Goal: Task Accomplishment & Management: Manage account settings

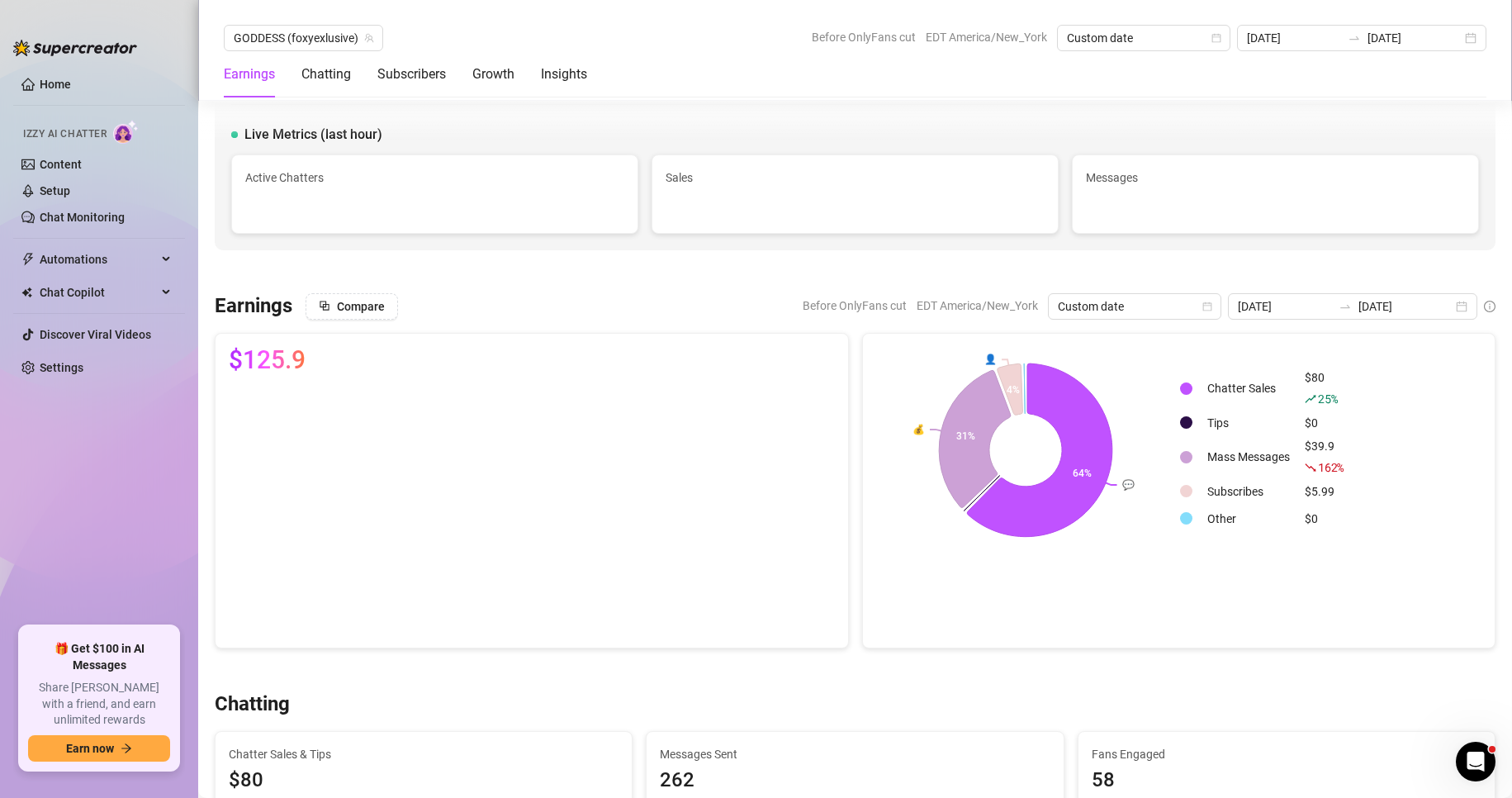
scroll to position [436, 0]
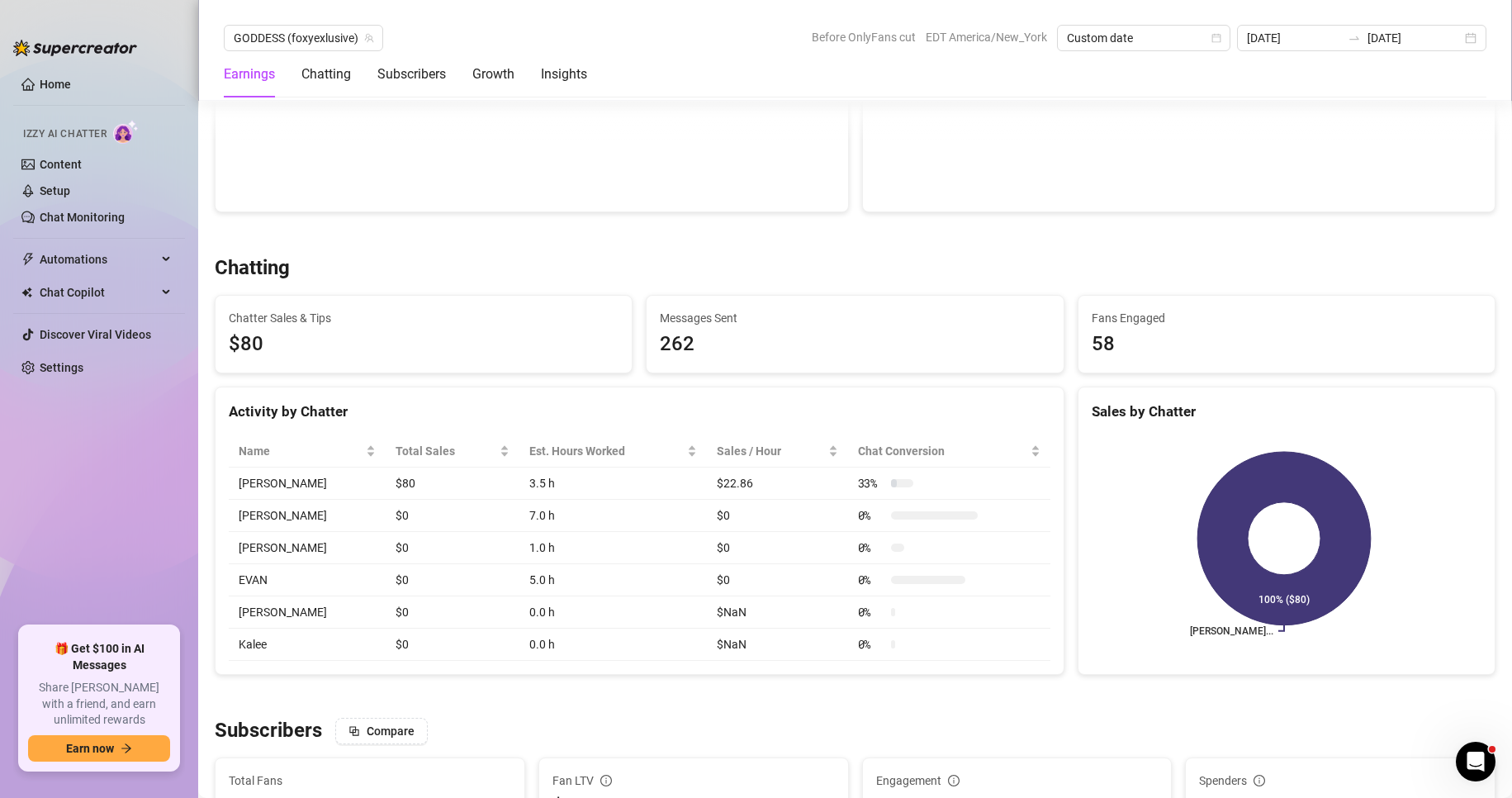
click at [52, 362] on link "Settings" at bounding box center [62, 368] width 44 height 13
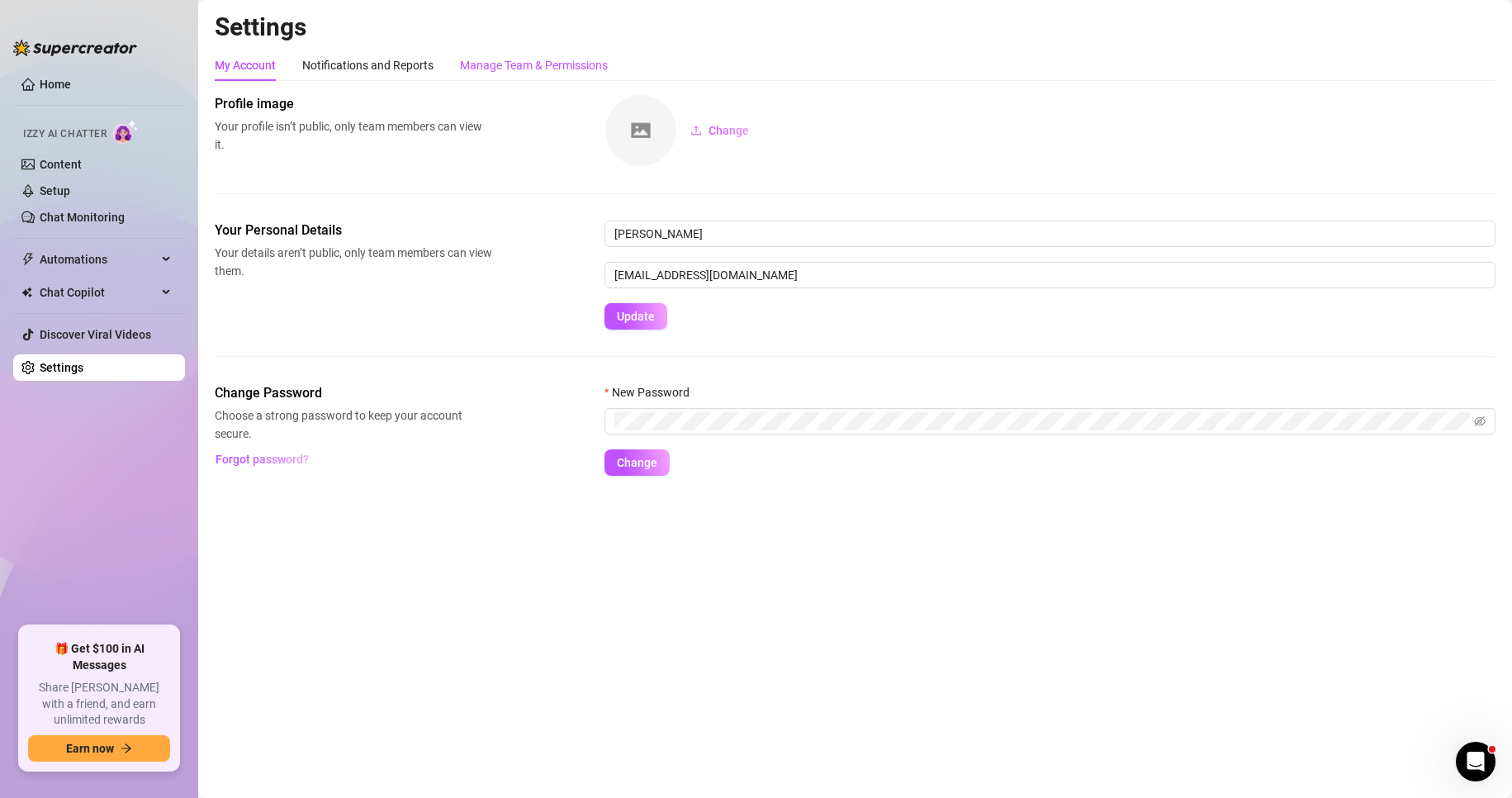
click at [563, 61] on div "Manage Team & Permissions" at bounding box center [534, 65] width 148 height 18
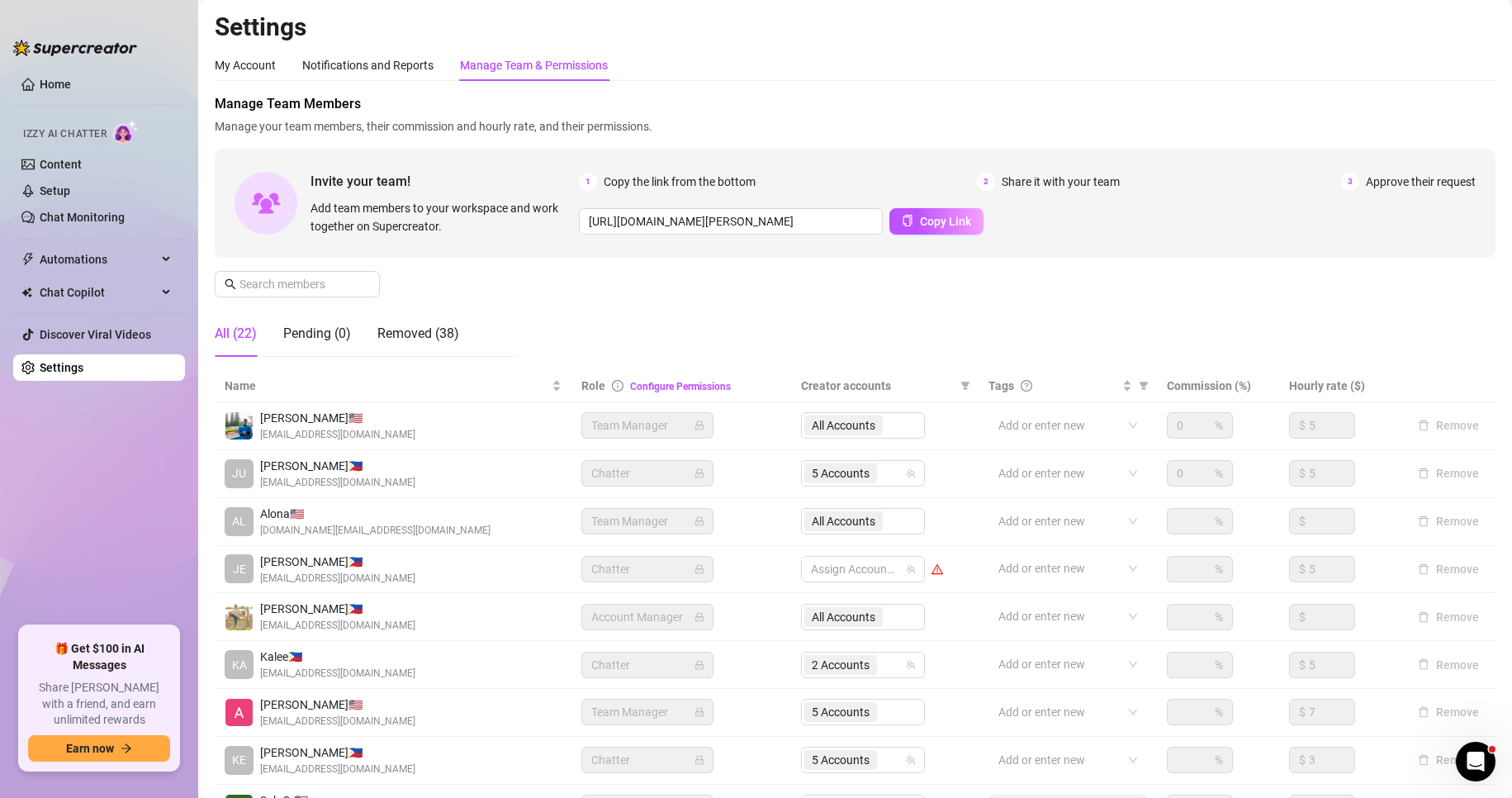
scroll to position [198, 0]
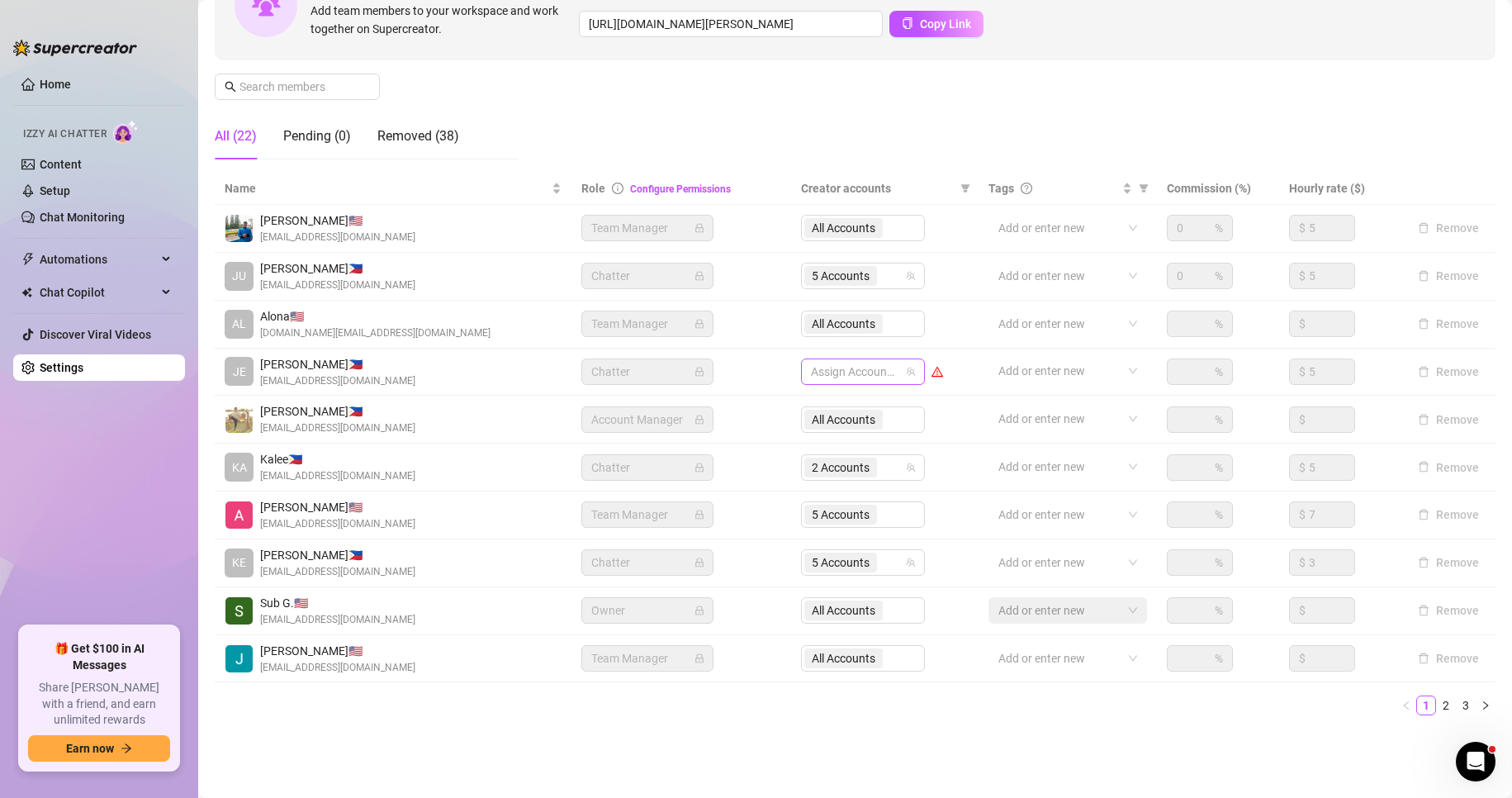
click at [817, 374] on div at bounding box center [854, 371] width 100 height 23
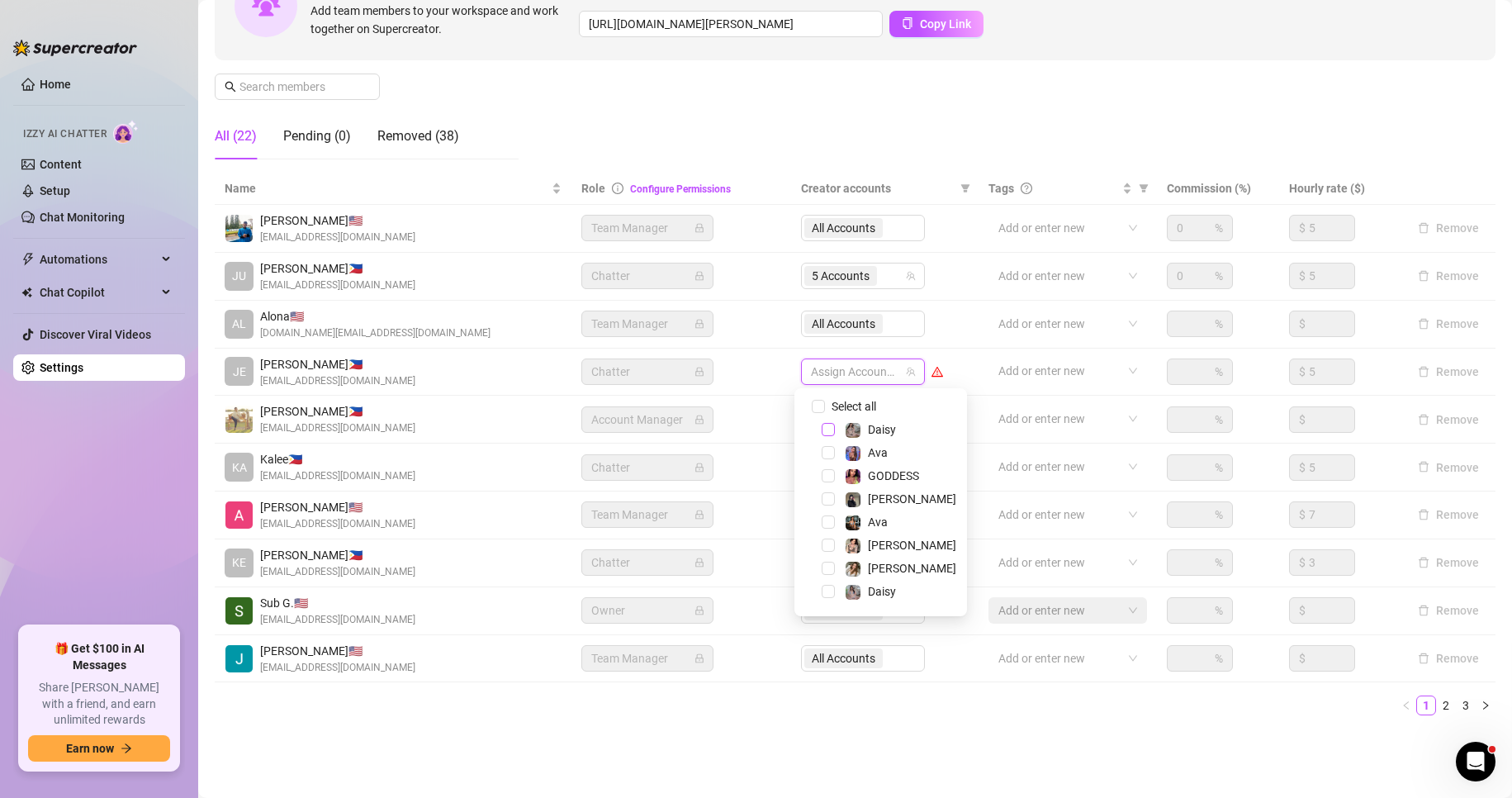
click at [831, 428] on span "Select tree node" at bounding box center [828, 429] width 13 height 13
click at [827, 592] on span "Select tree node" at bounding box center [828, 591] width 13 height 13
click at [826, 506] on div "[PERSON_NAME]" at bounding box center [880, 499] width 164 height 20
click at [826, 503] on span "Select tree node" at bounding box center [828, 499] width 13 height 13
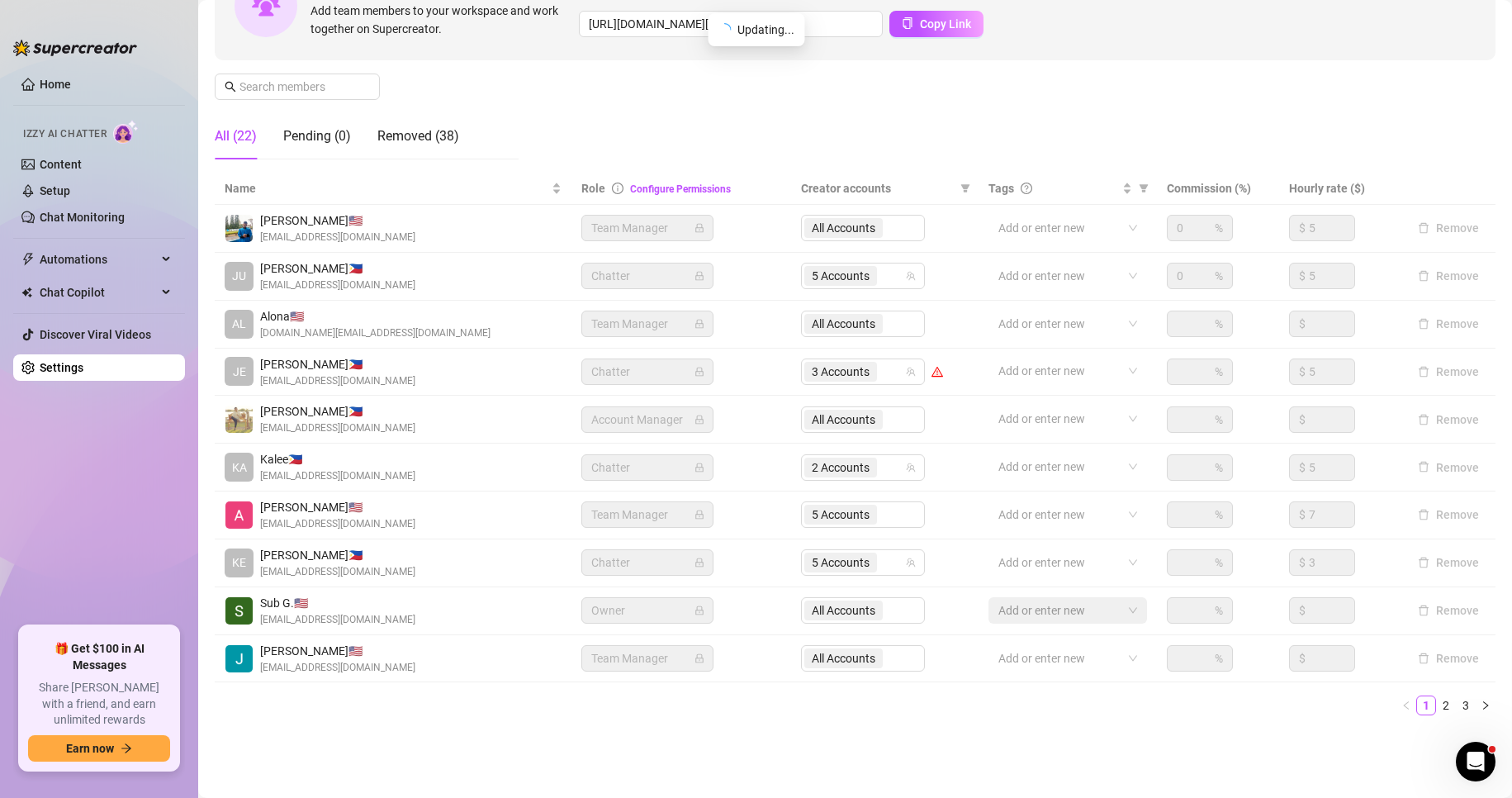
click at [737, 760] on main "Settings My Account Notifications and Reports Manage Team & Permissions Profile…" at bounding box center [855, 300] width 1314 height 996
click at [1437, 708] on link "2" at bounding box center [1446, 705] width 18 height 18
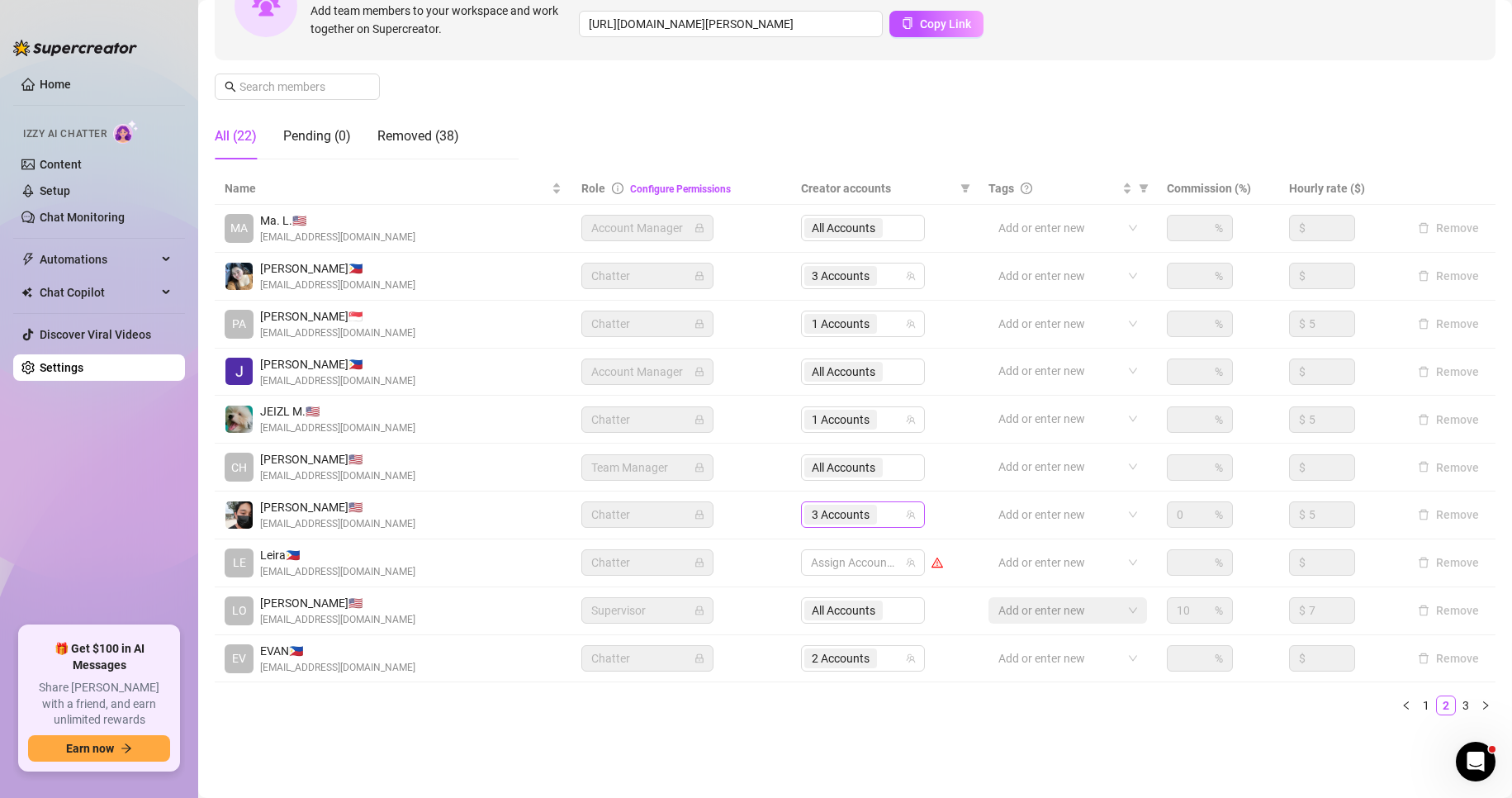
click at [822, 519] on span "3 Accounts" at bounding box center [841, 514] width 58 height 18
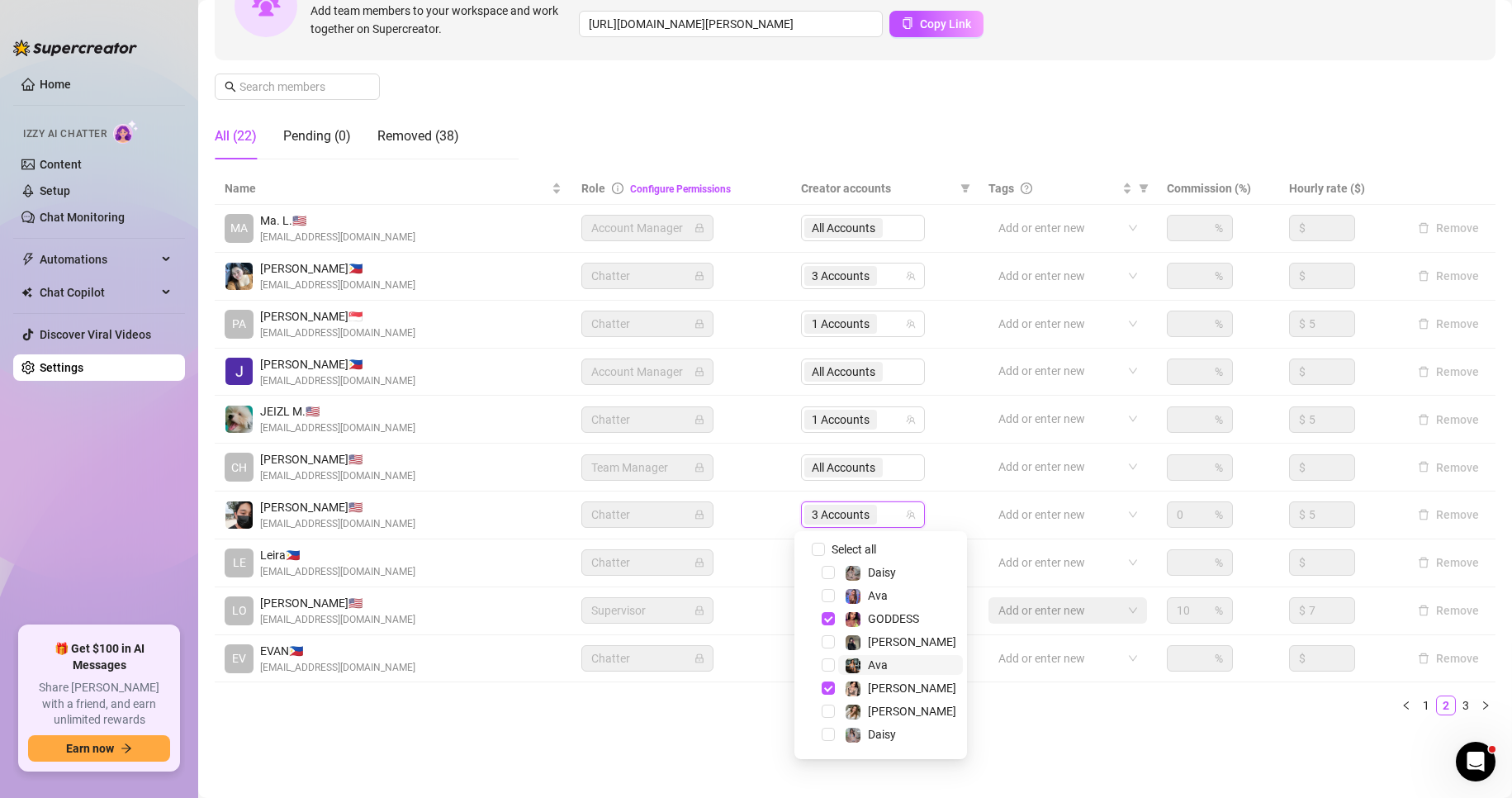
scroll to position [43, 0]
click at [825, 718] on span "Select tree node" at bounding box center [828, 714] width 13 height 13
click at [737, 718] on div "Name Role Configure Permissions Creator accounts Tags Commission (%) Hourly rat…" at bounding box center [855, 450] width 1280 height 556
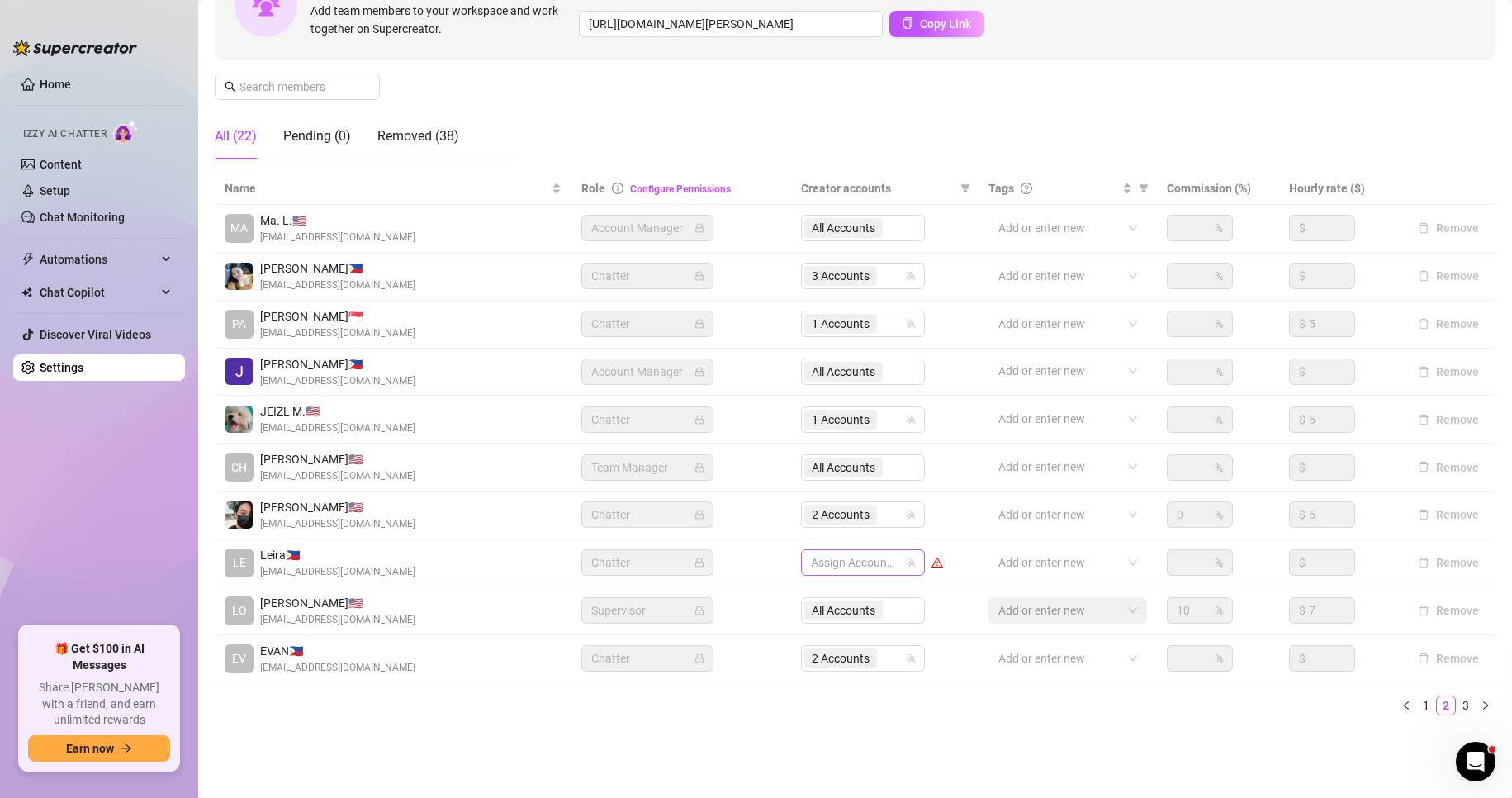
click at [844, 554] on div at bounding box center [854, 562] width 100 height 23
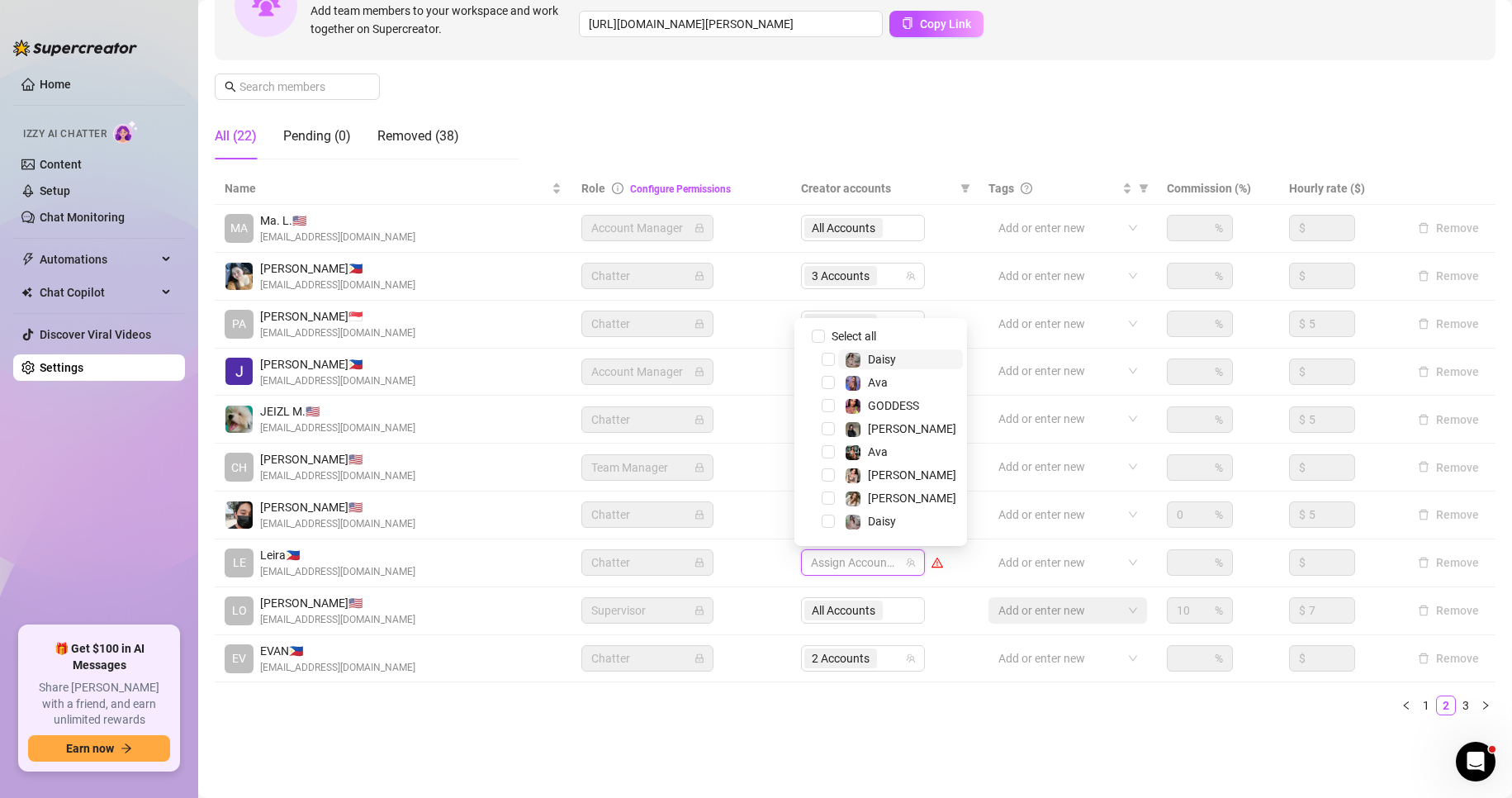
click at [852, 568] on div at bounding box center [854, 562] width 100 height 23
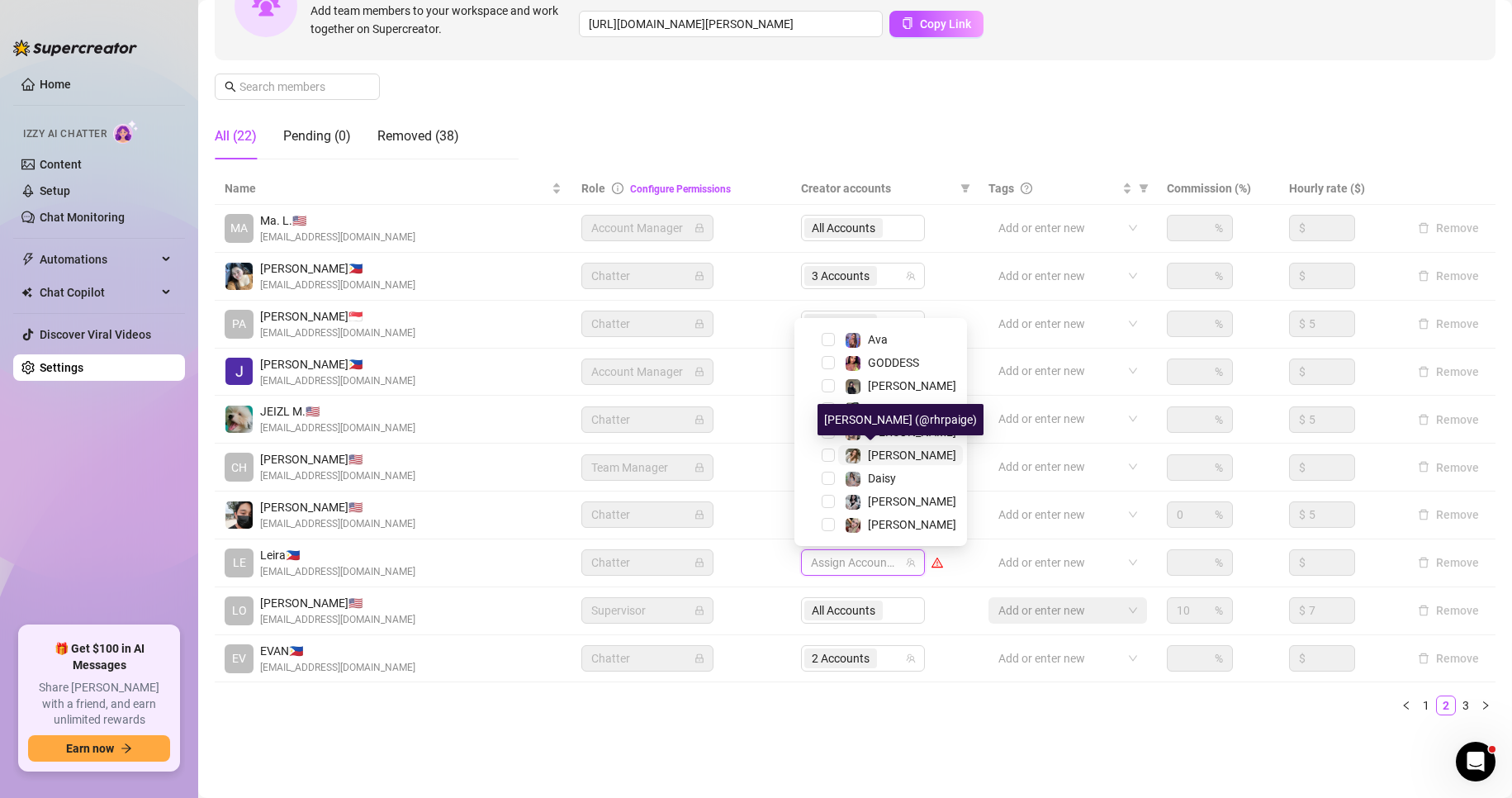
click at [851, 455] on img at bounding box center [853, 456] width 15 height 15
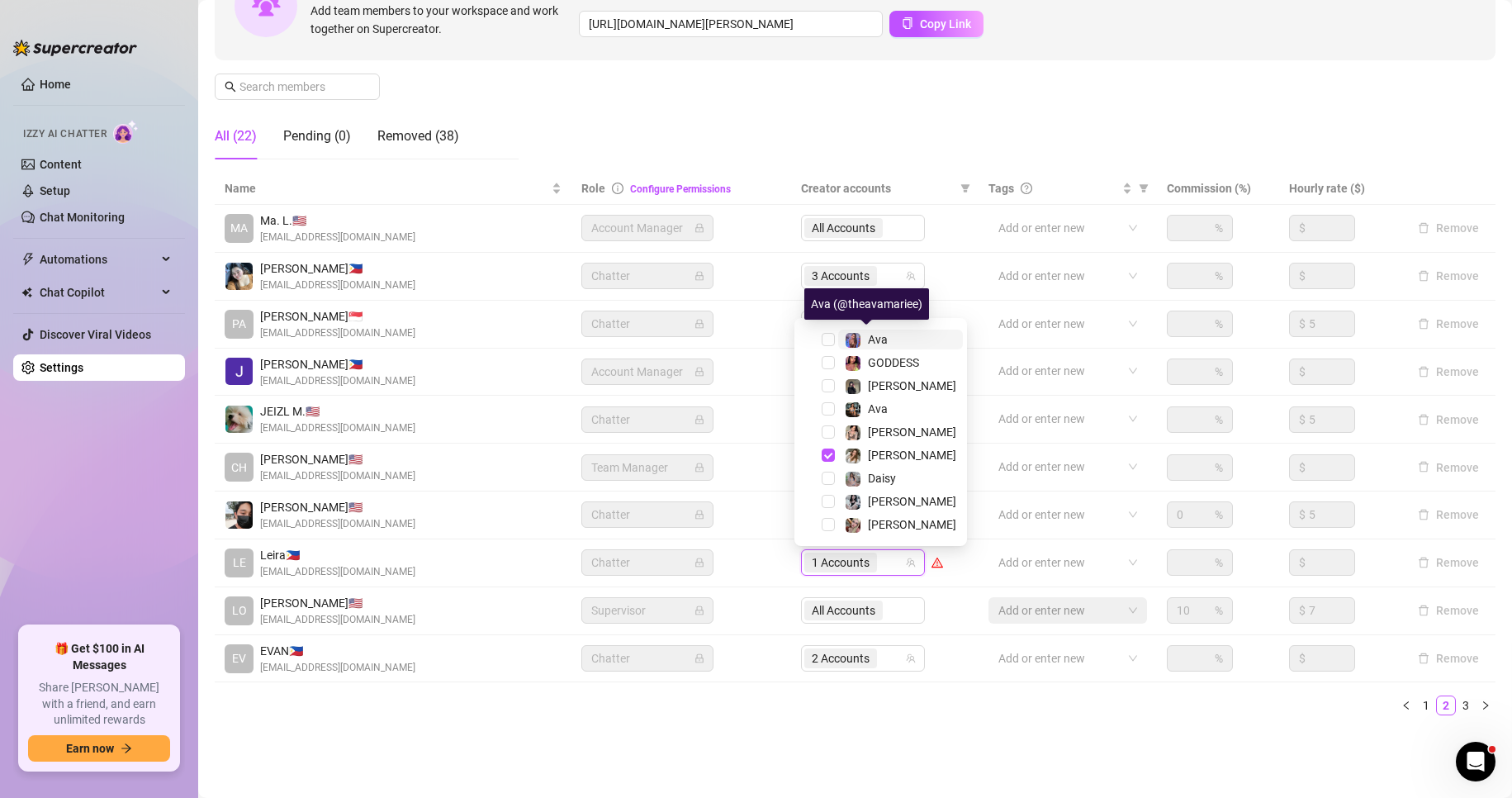
click at [848, 344] on img at bounding box center [853, 340] width 15 height 15
click at [850, 406] on img at bounding box center [853, 409] width 15 height 15
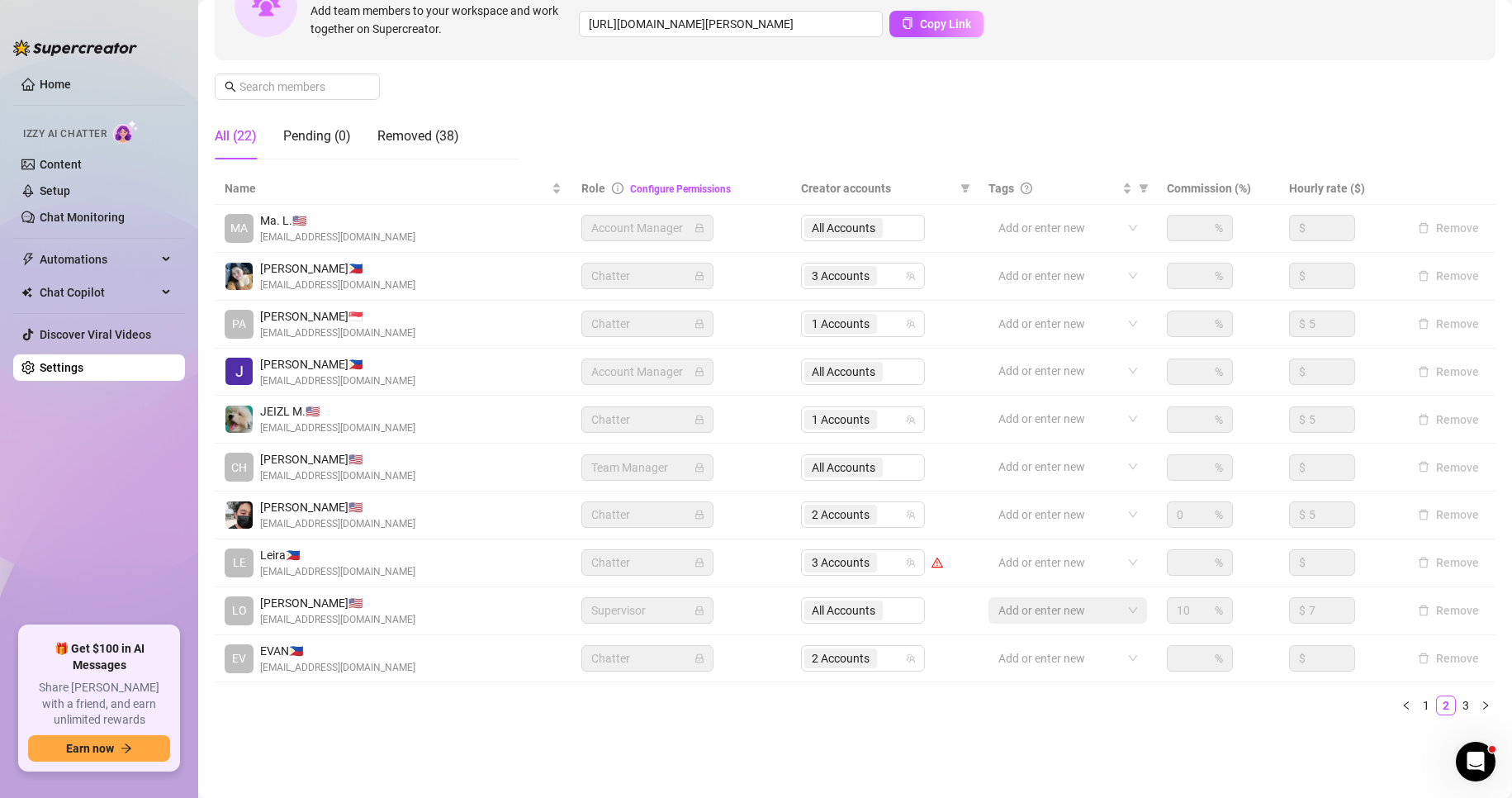
click at [669, 734] on div "Settings My Account Notifications and Reports Manage Team & Permissions Profile…" at bounding box center [855, 280] width 1280 height 934
click at [70, 184] on link "Setup" at bounding box center [55, 191] width 30 height 13
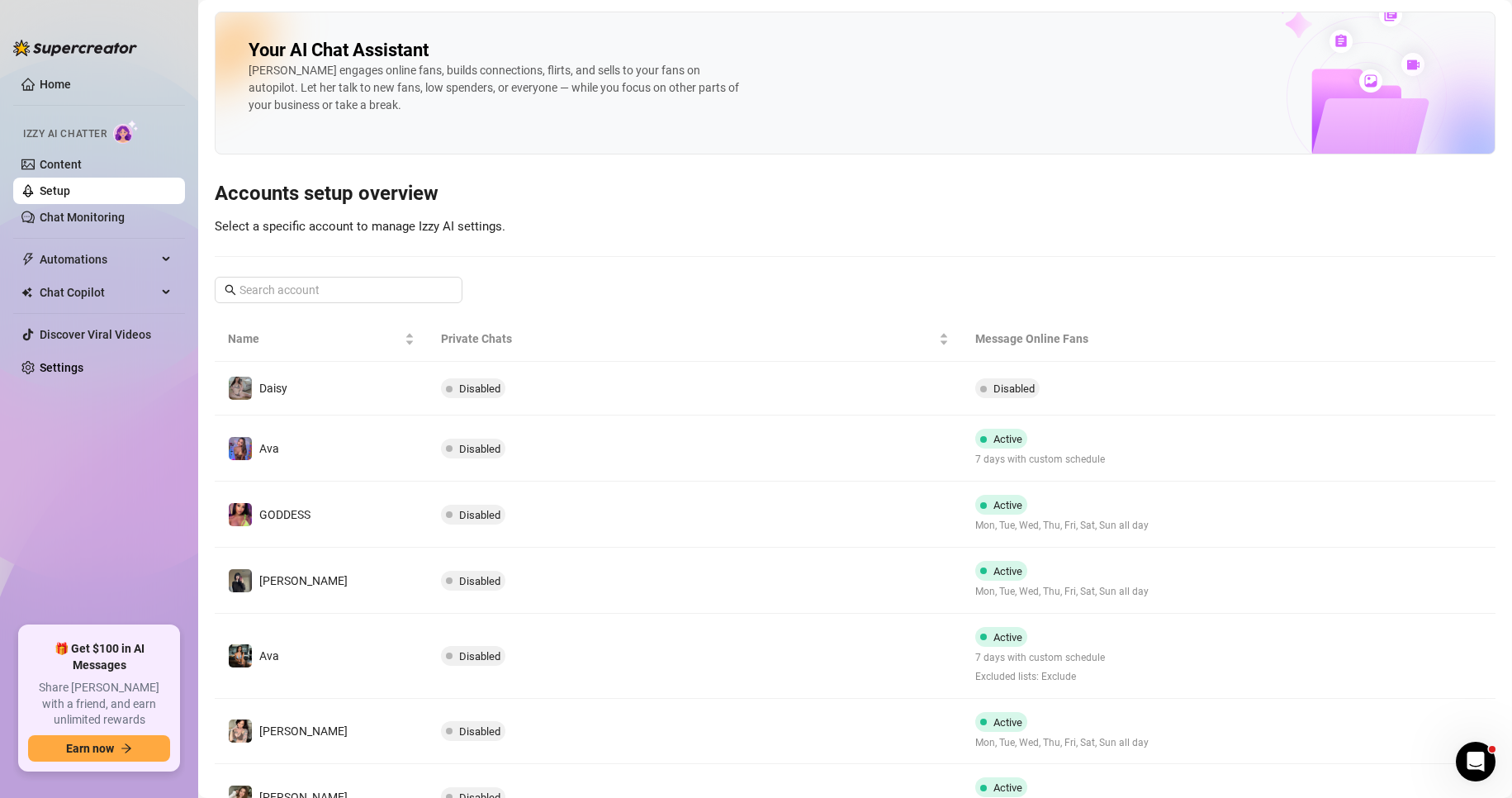
scroll to position [287, 0]
